Goal: Check status: Check status

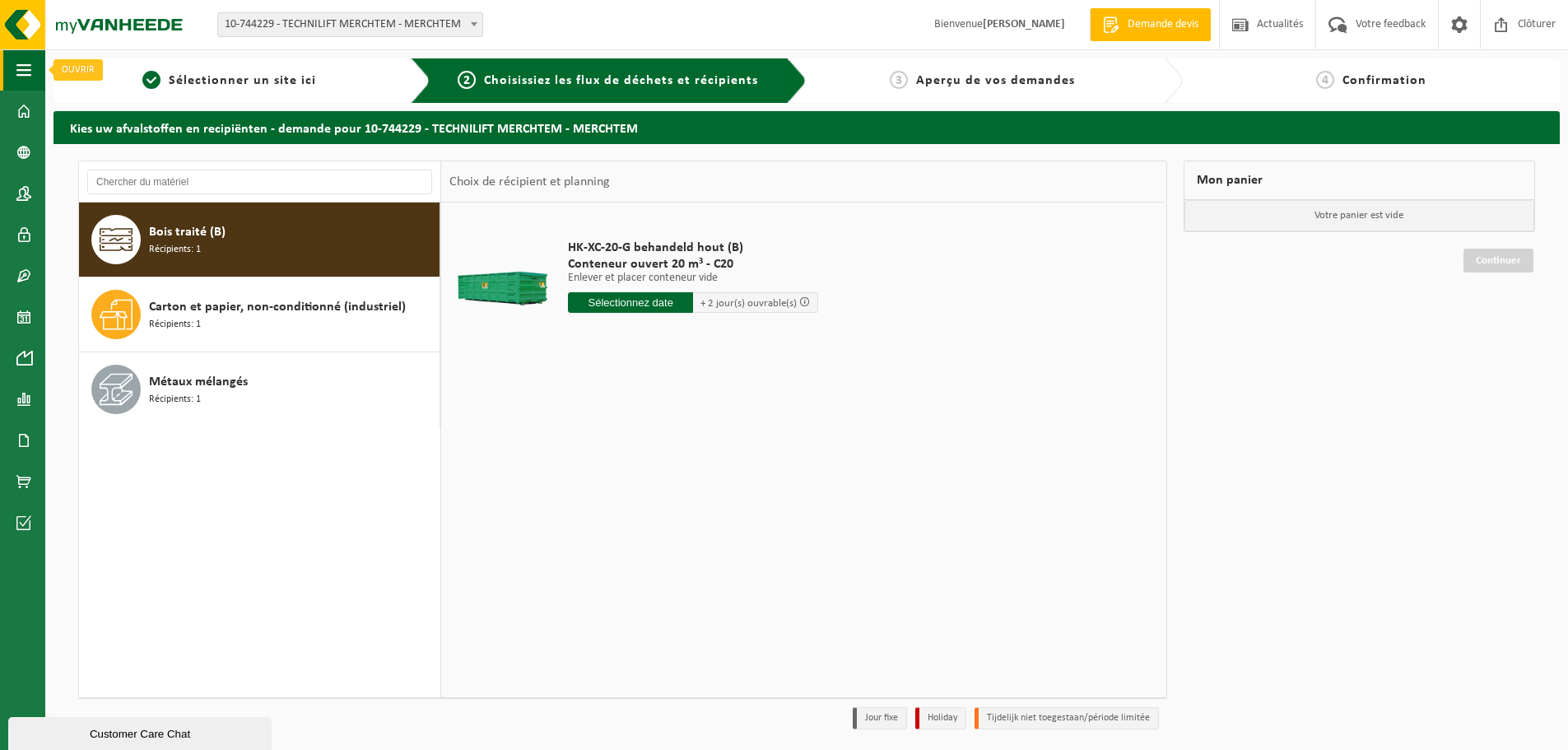
click at [25, 69] on span "button" at bounding box center [23, 70] width 14 height 41
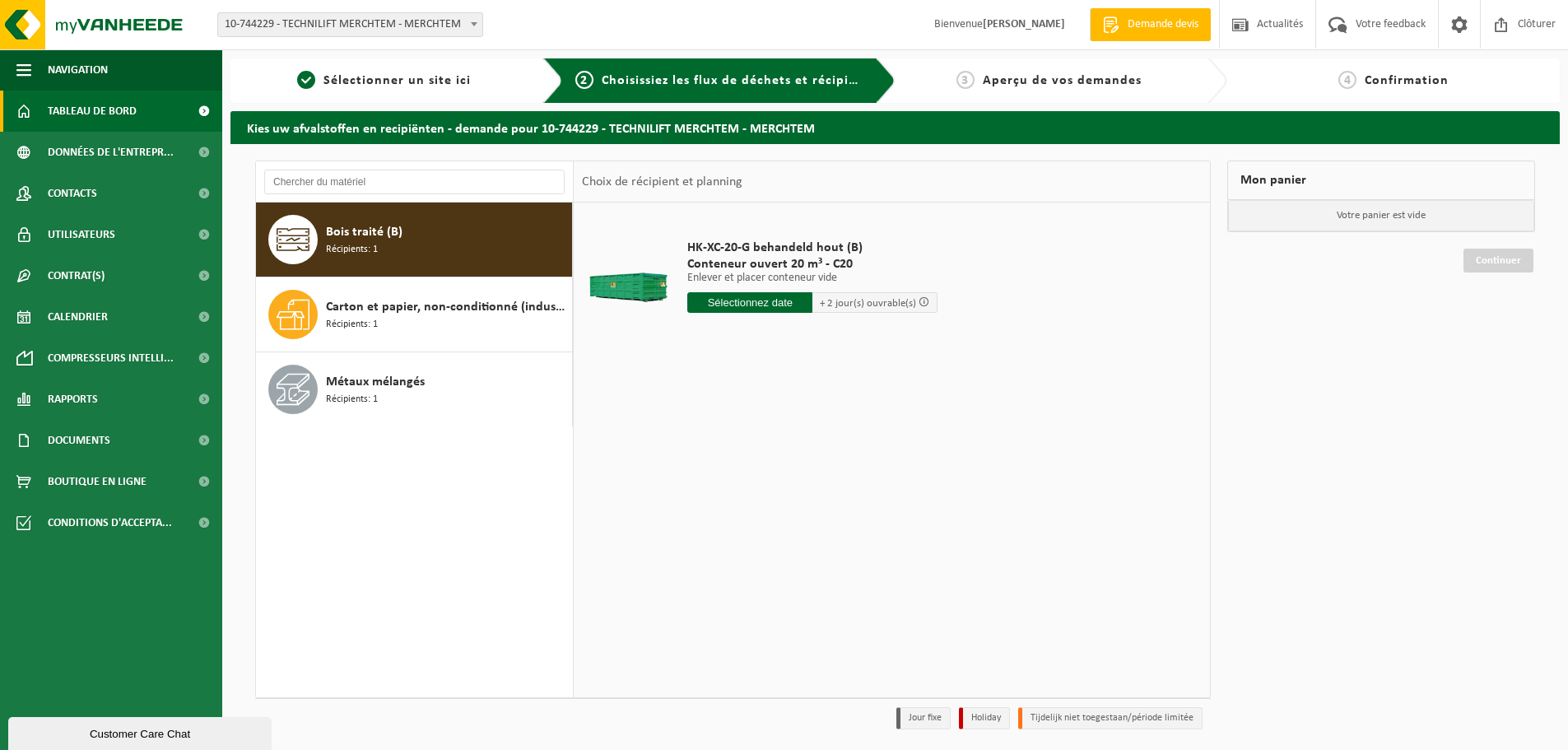
click at [80, 103] on span "Tableau de bord" at bounding box center [92, 111] width 89 height 41
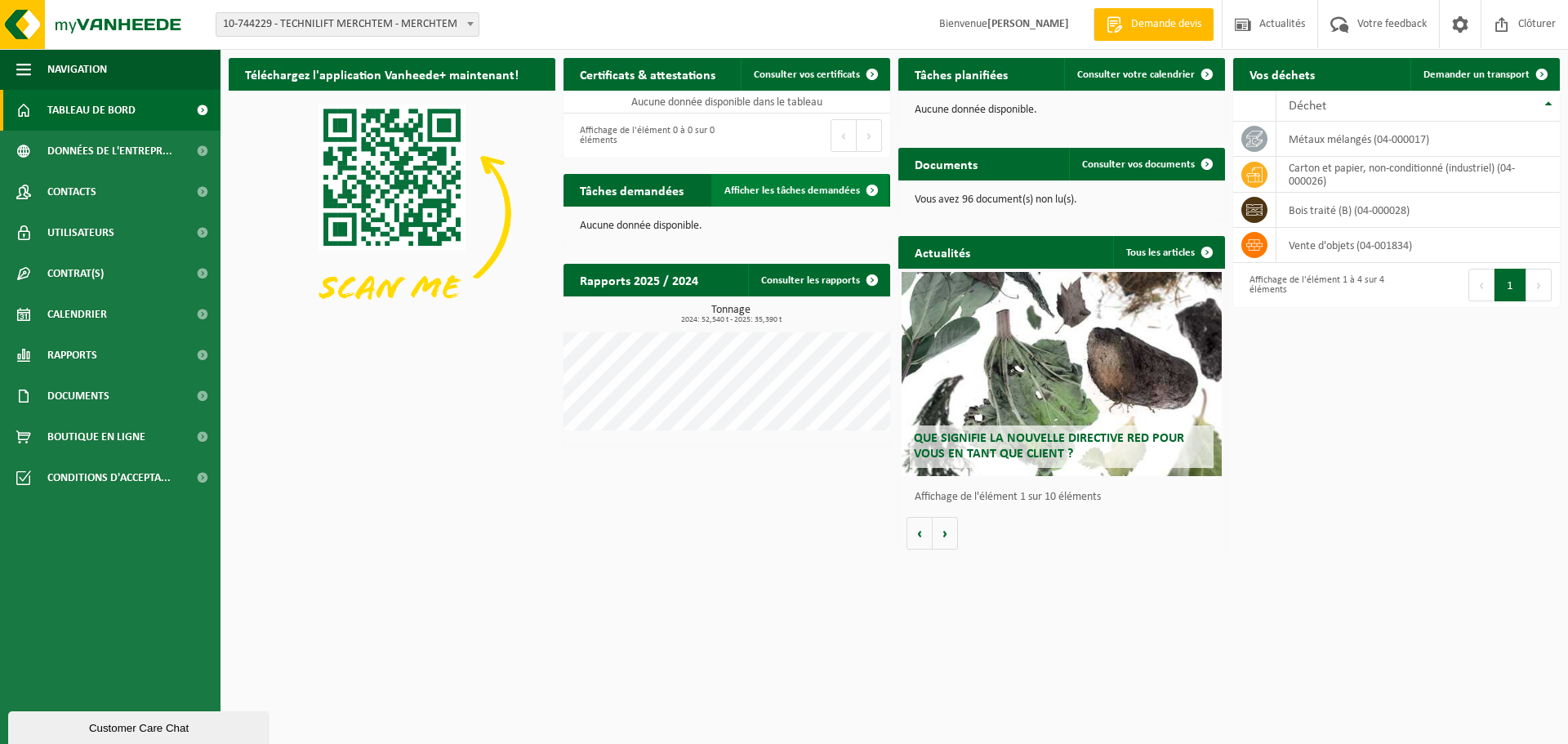
click at [855, 195] on span "Afficher les tâches demandées" at bounding box center [792, 190] width 136 height 11
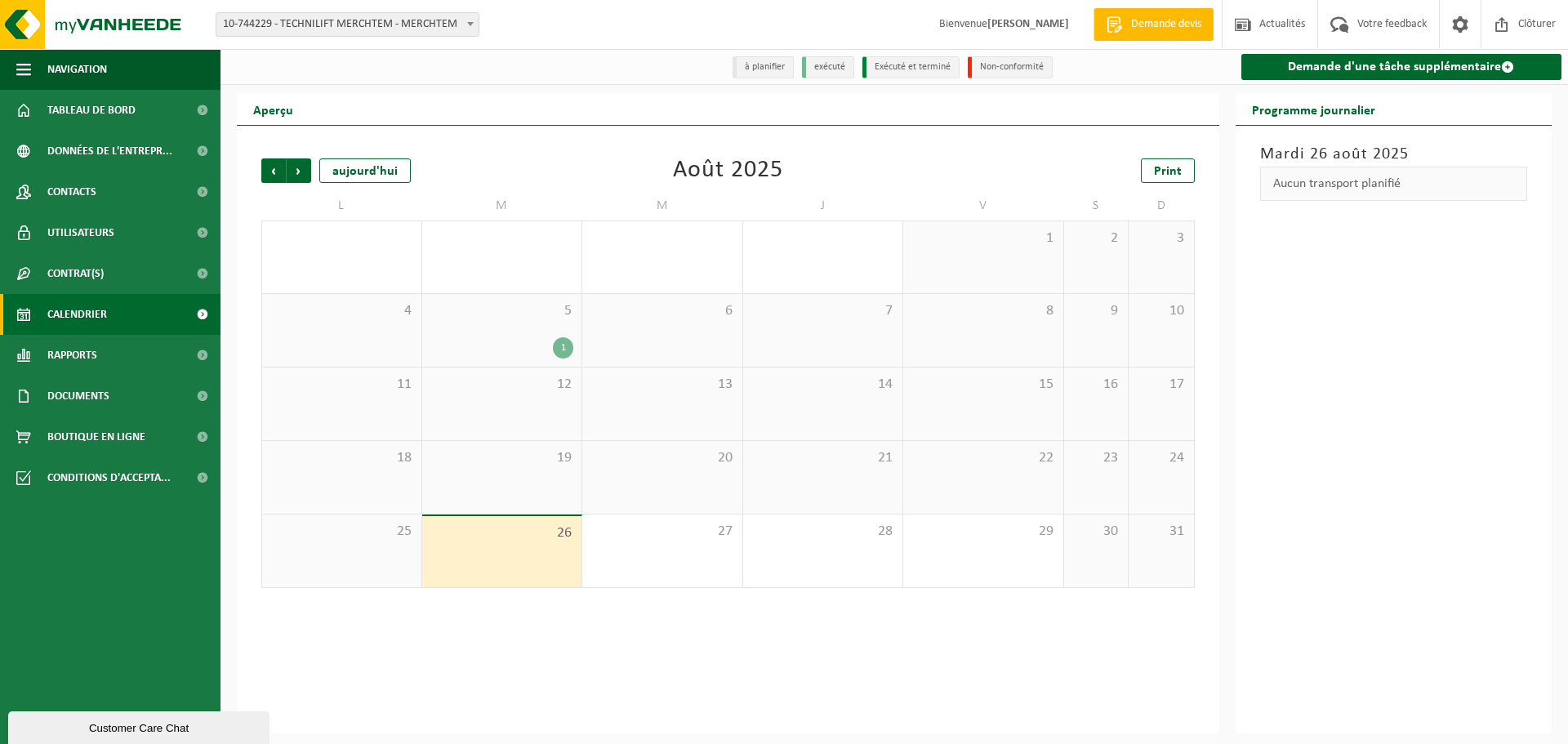
click at [988, 66] on li "Non-conformité" at bounding box center [1010, 67] width 85 height 22
click at [336, 542] on div "25" at bounding box center [341, 550] width 159 height 72
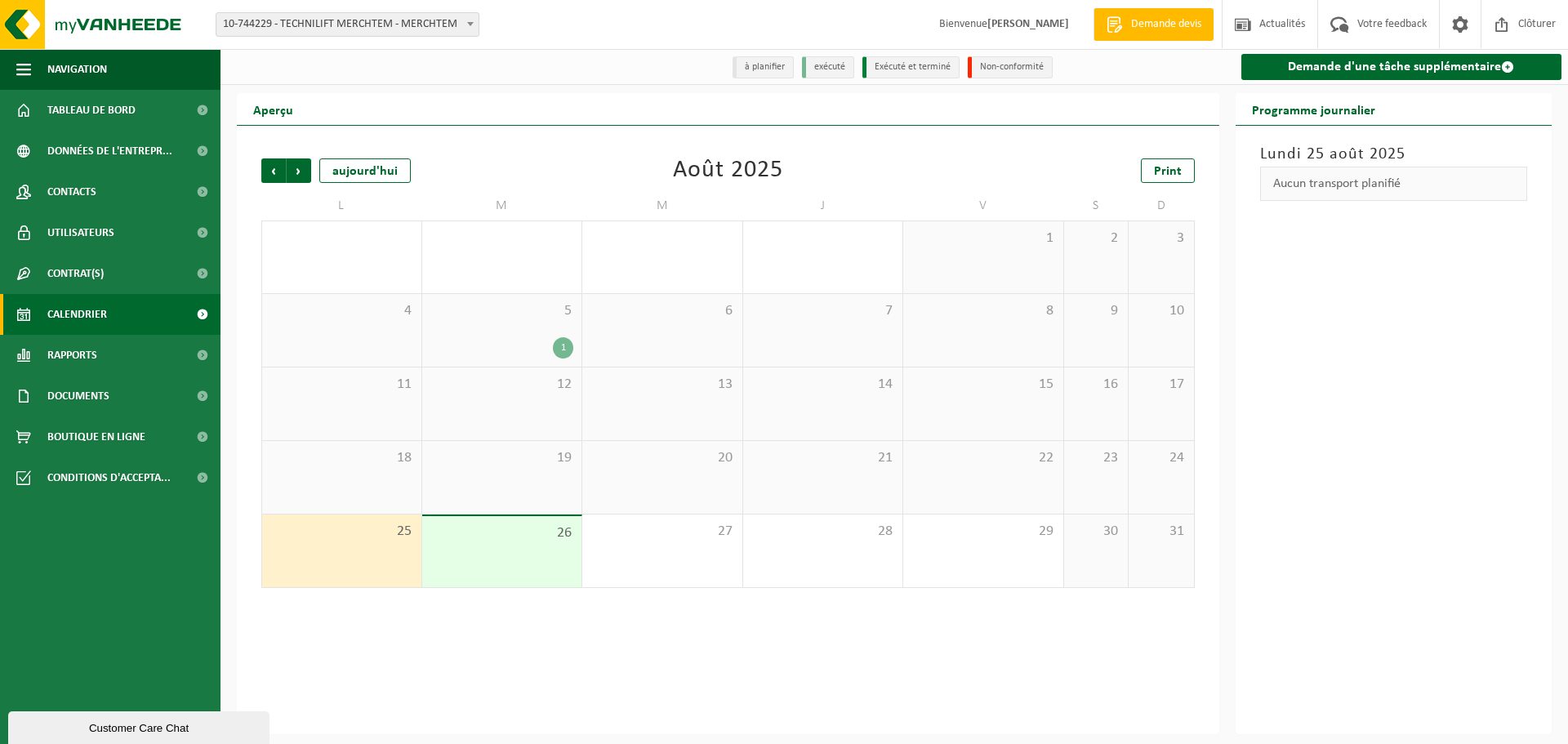
click at [513, 547] on div "26" at bounding box center [502, 551] width 160 height 71
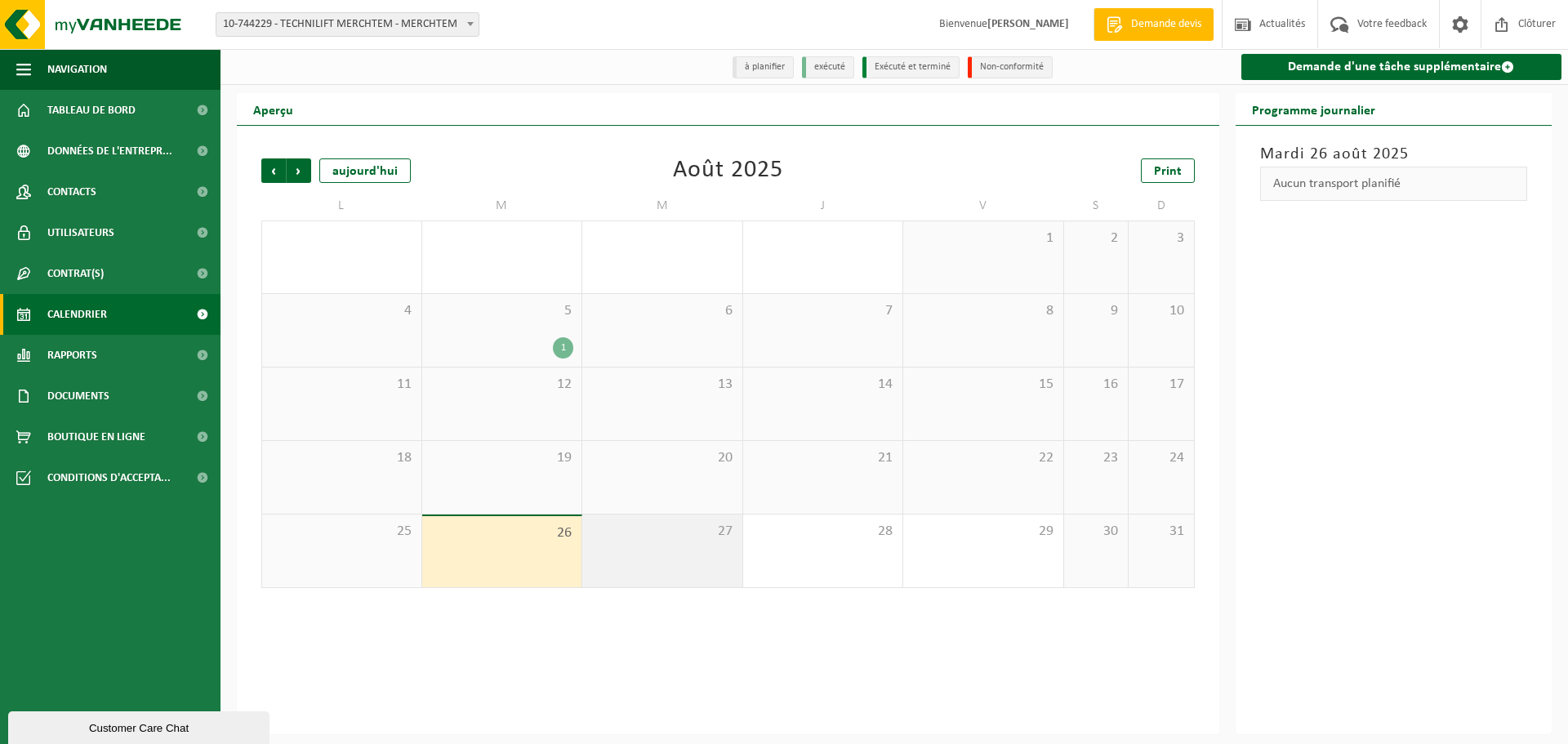
click at [587, 546] on div "27" at bounding box center [663, 550] width 160 height 72
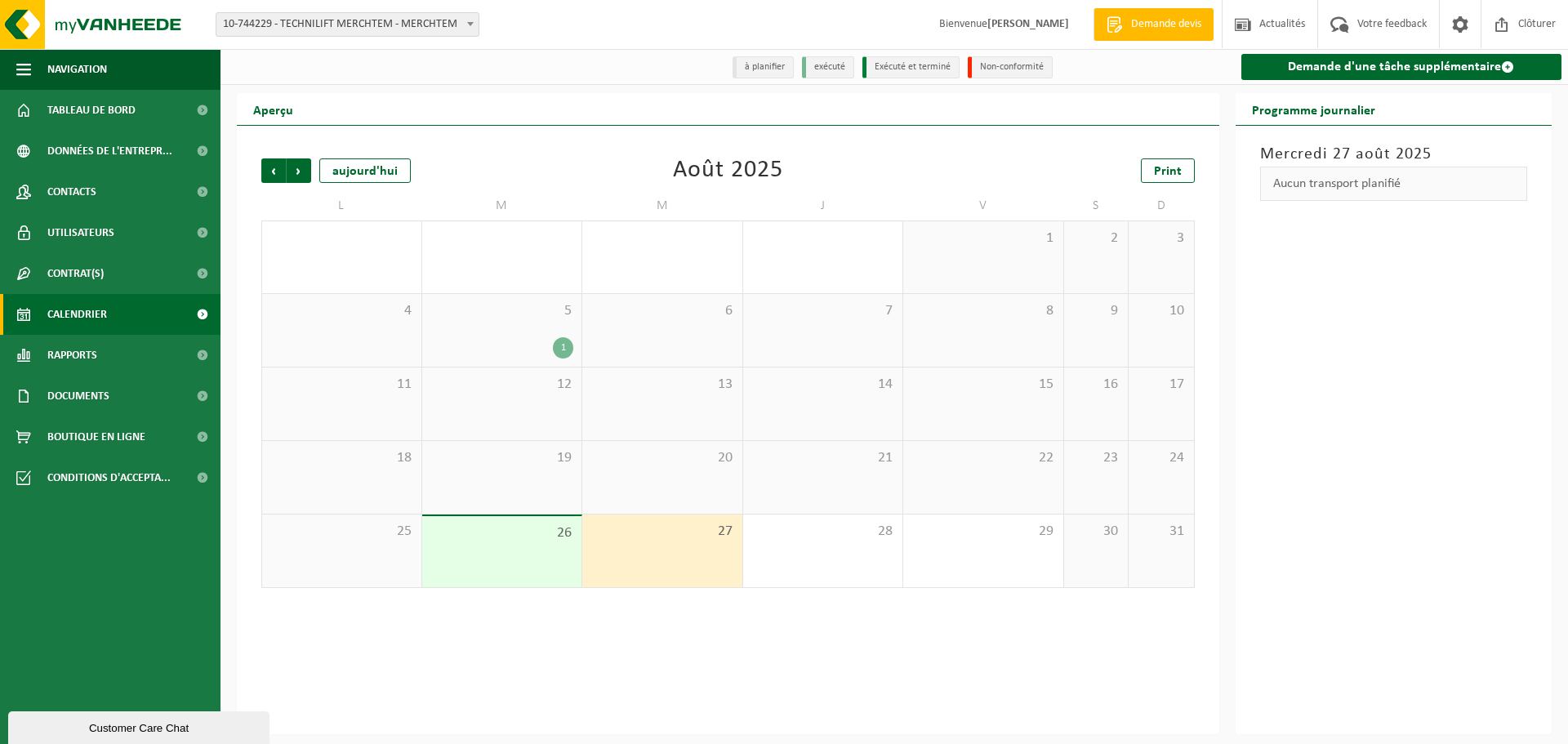
click at [632, 484] on div "20" at bounding box center [663, 477] width 160 height 72
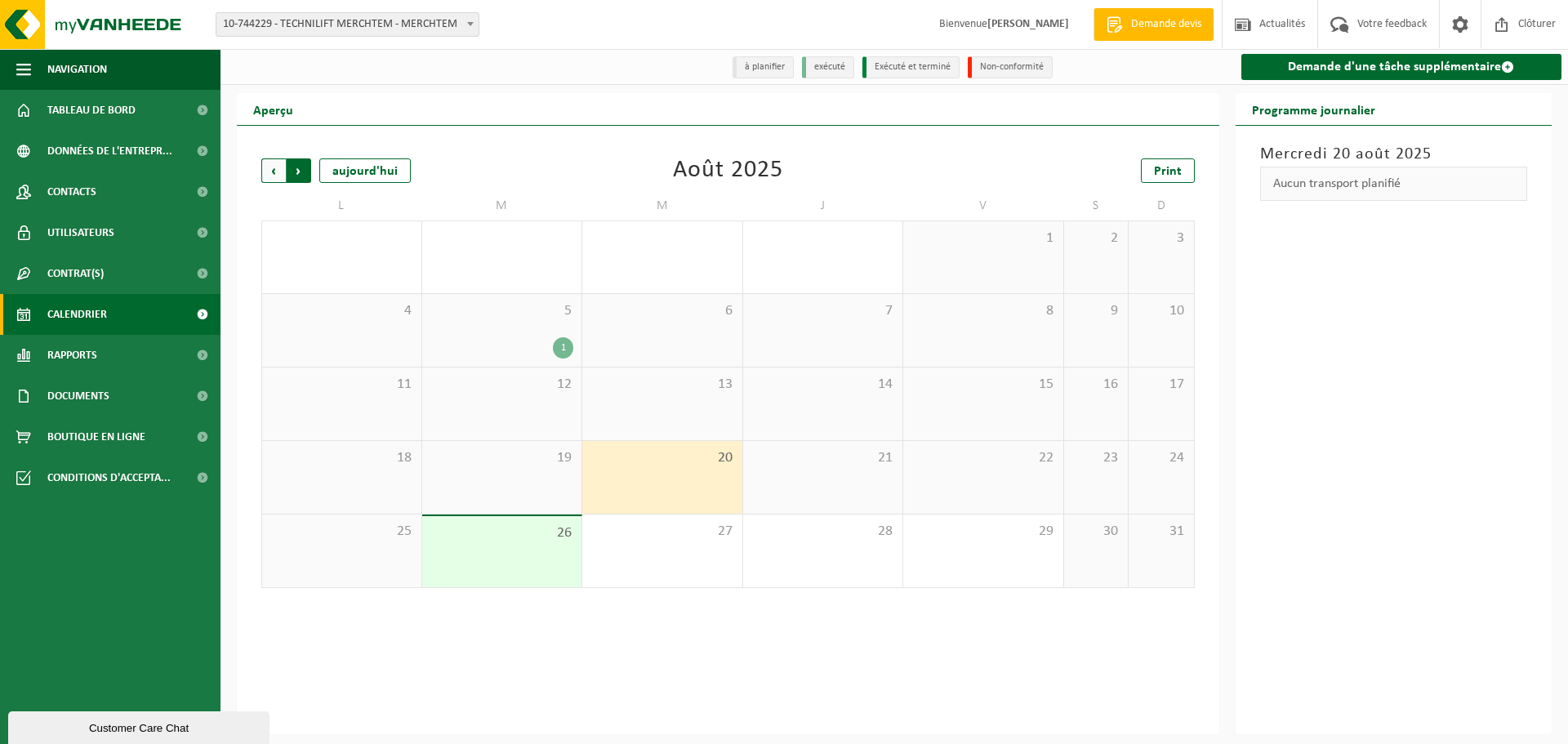
click at [270, 173] on span "Précédent" at bounding box center [273, 170] width 24 height 24
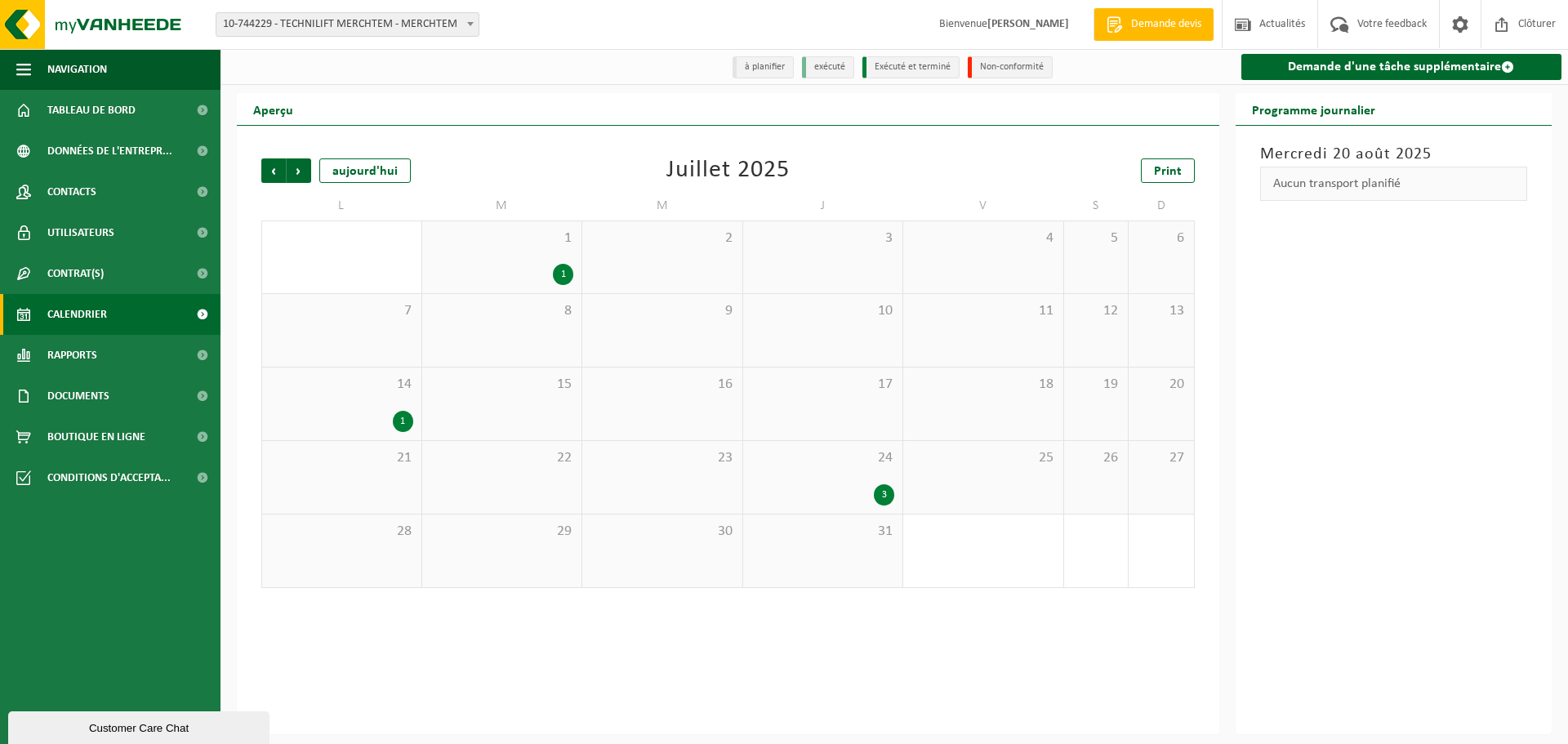
click at [1296, 139] on div "[DATE] Aucun transport planifié" at bounding box center [1394, 430] width 317 height 608
click at [1309, 188] on div "Aucun transport planifié" at bounding box center [1394, 184] width 268 height 35
click at [298, 173] on span "Suivant" at bounding box center [298, 170] width 24 height 24
